Goal: Transaction & Acquisition: Subscribe to service/newsletter

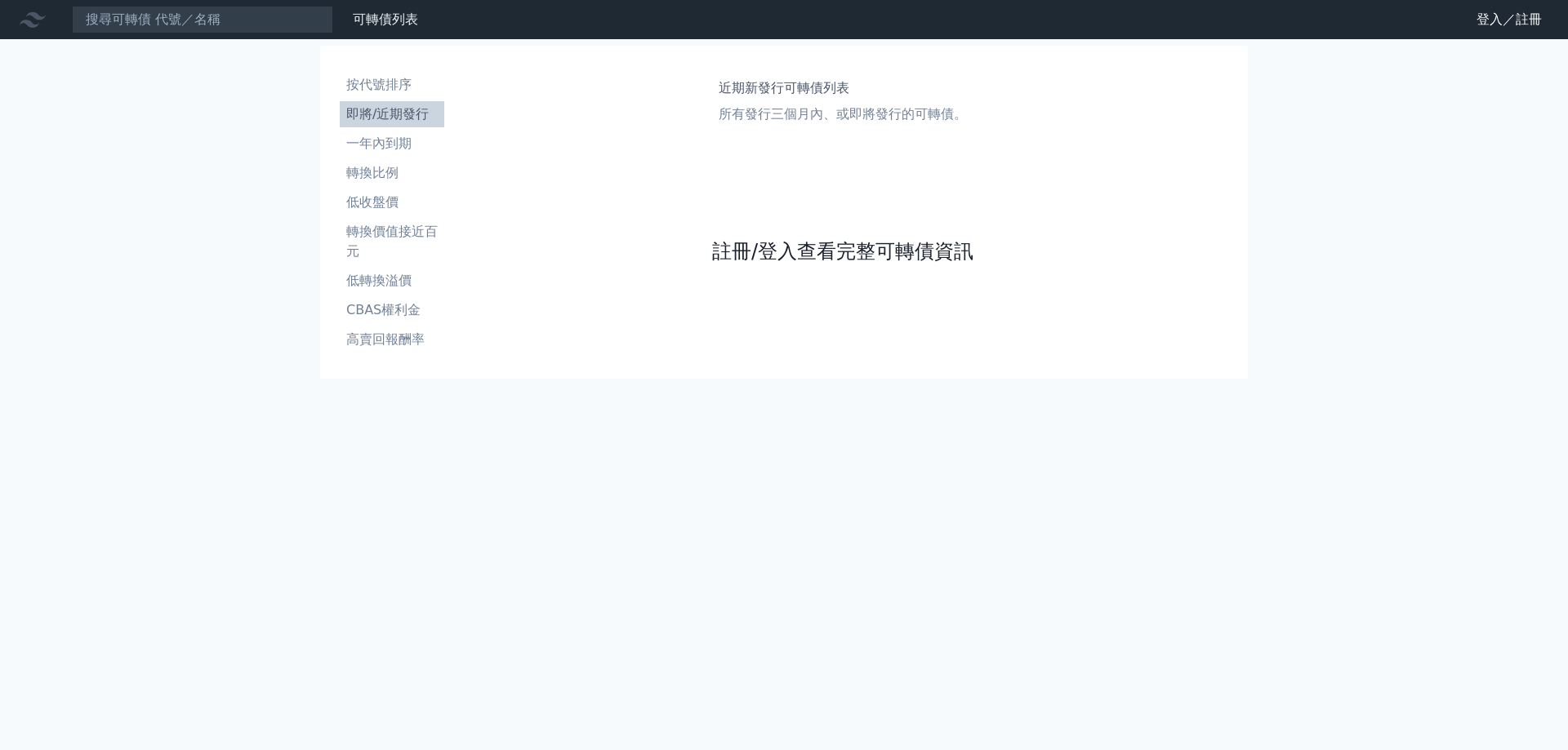
click at [809, 242] on link "註冊/登入查看完整可轉債資訊" at bounding box center [842, 251] width 261 height 27
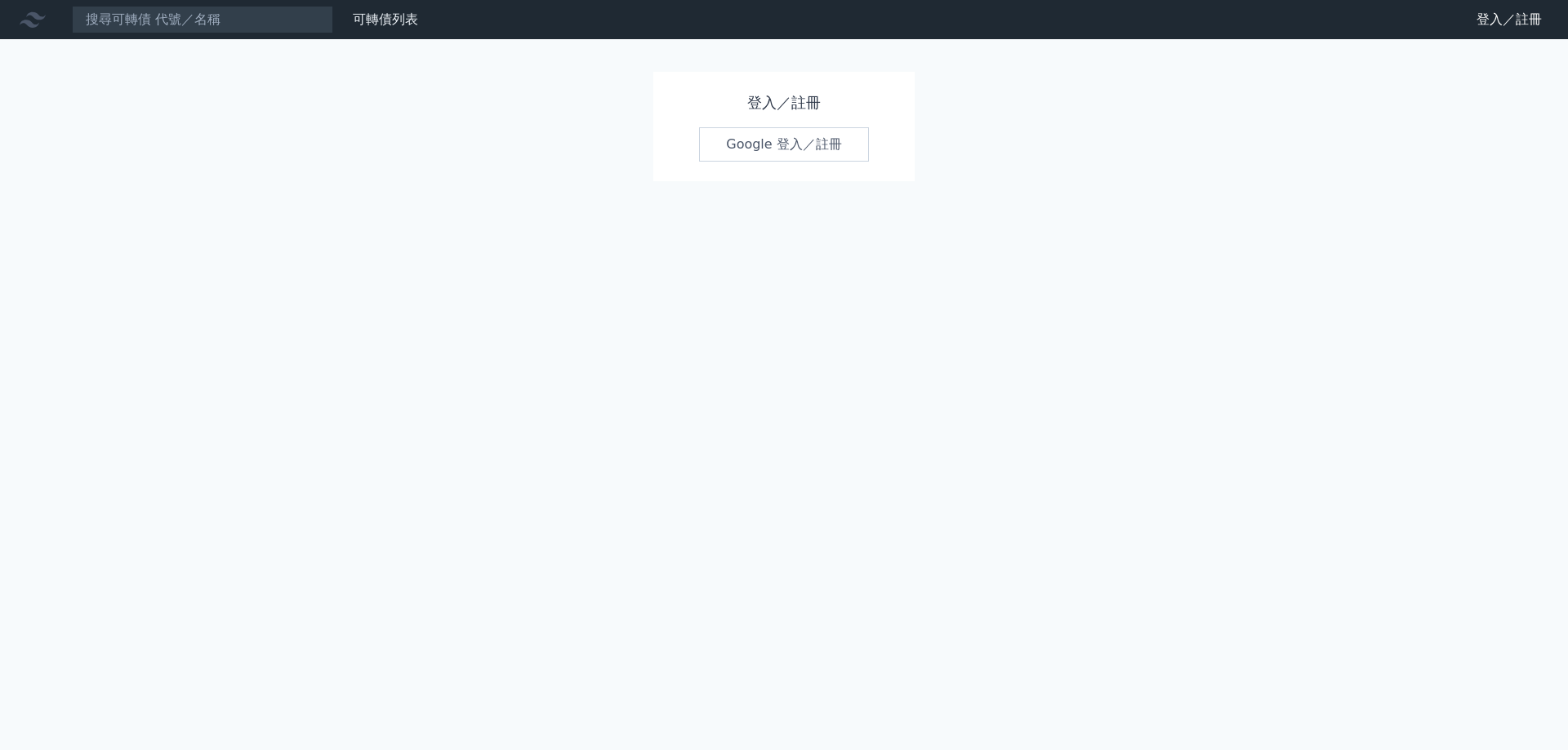
click at [777, 136] on link "Google 登入／註冊" at bounding box center [784, 144] width 170 height 35
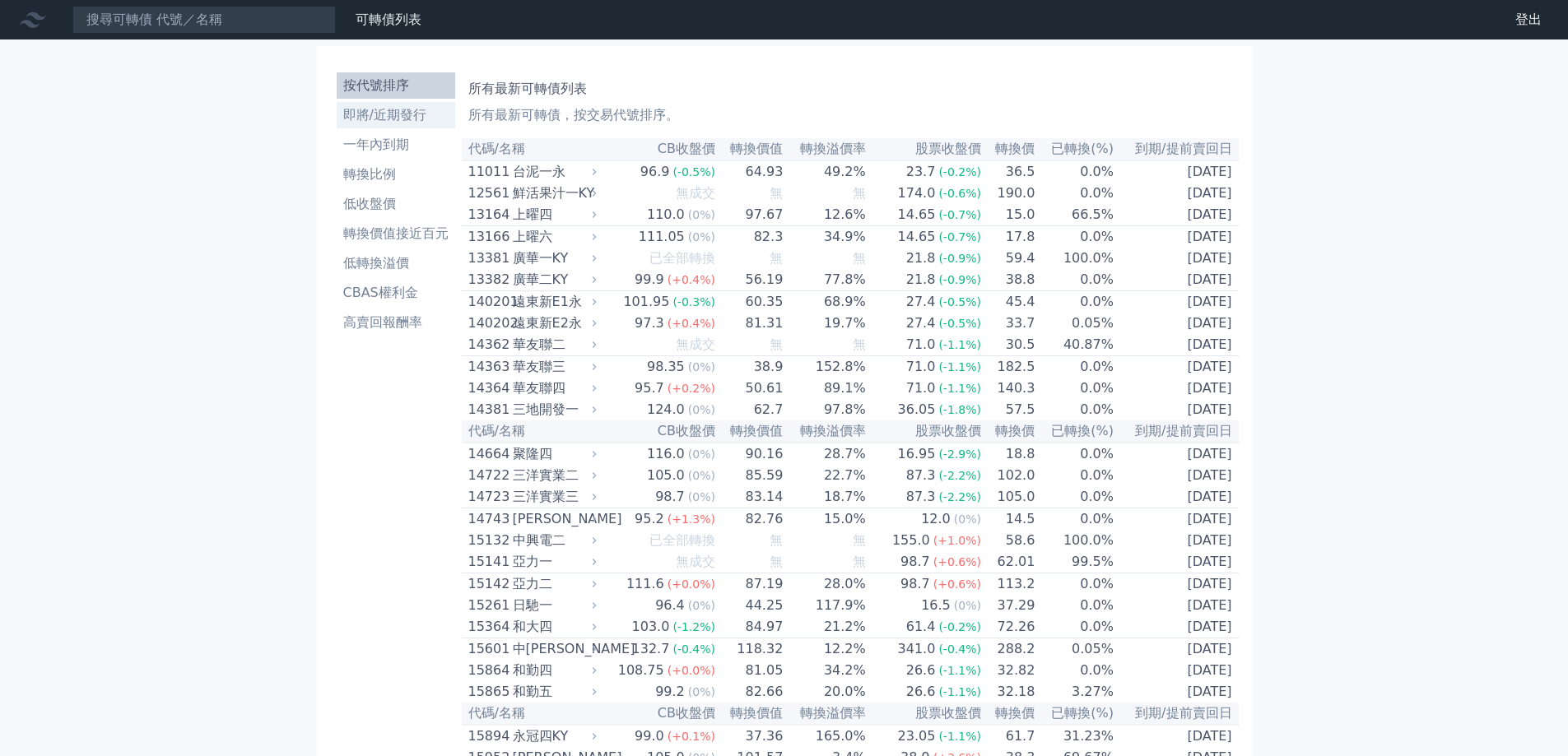
click at [400, 111] on li "即將/近期發行" at bounding box center [396, 115] width 119 height 20
